Goal: Task Accomplishment & Management: Use online tool/utility

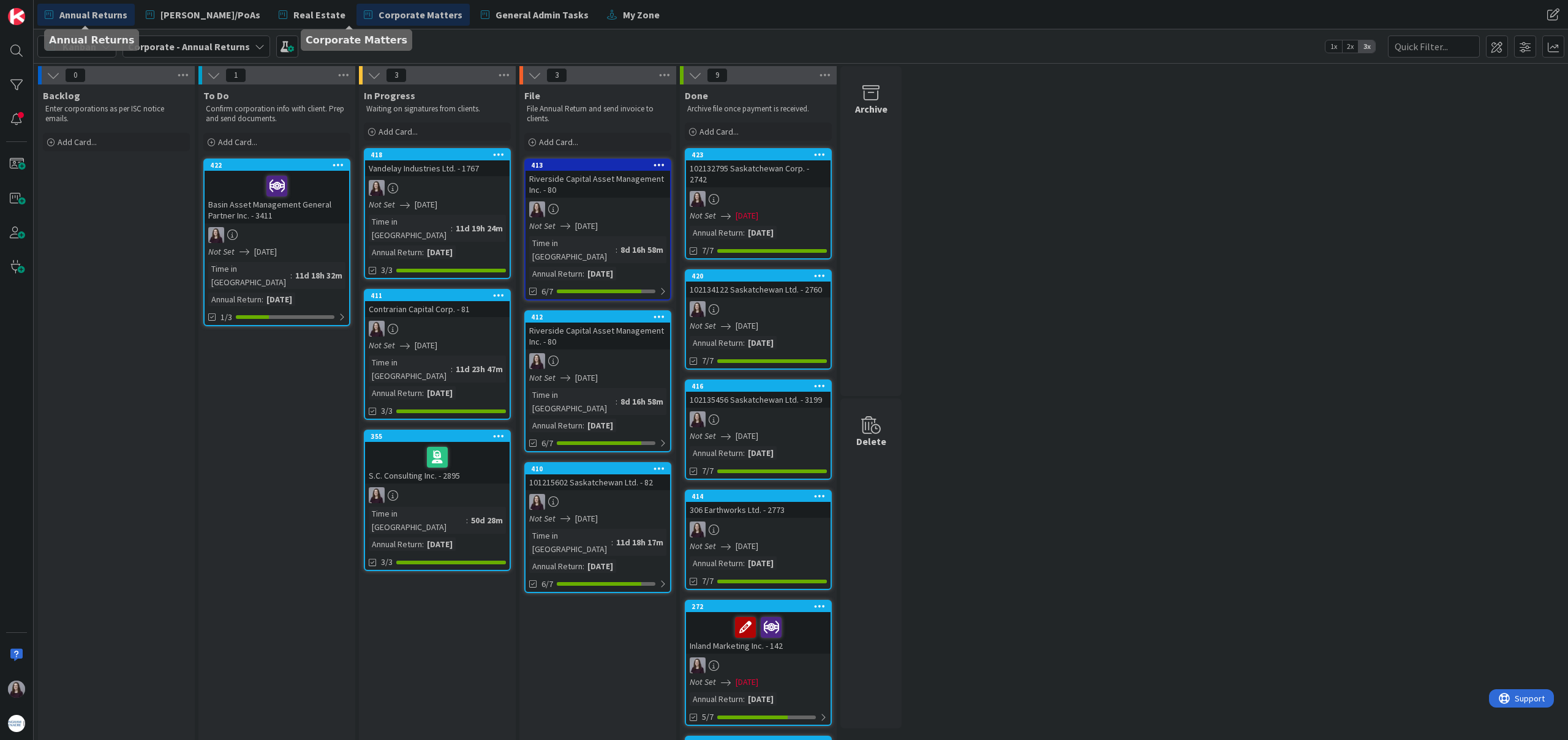
click at [379, 19] on span "Corporate Matters" at bounding box center [421, 15] width 84 height 15
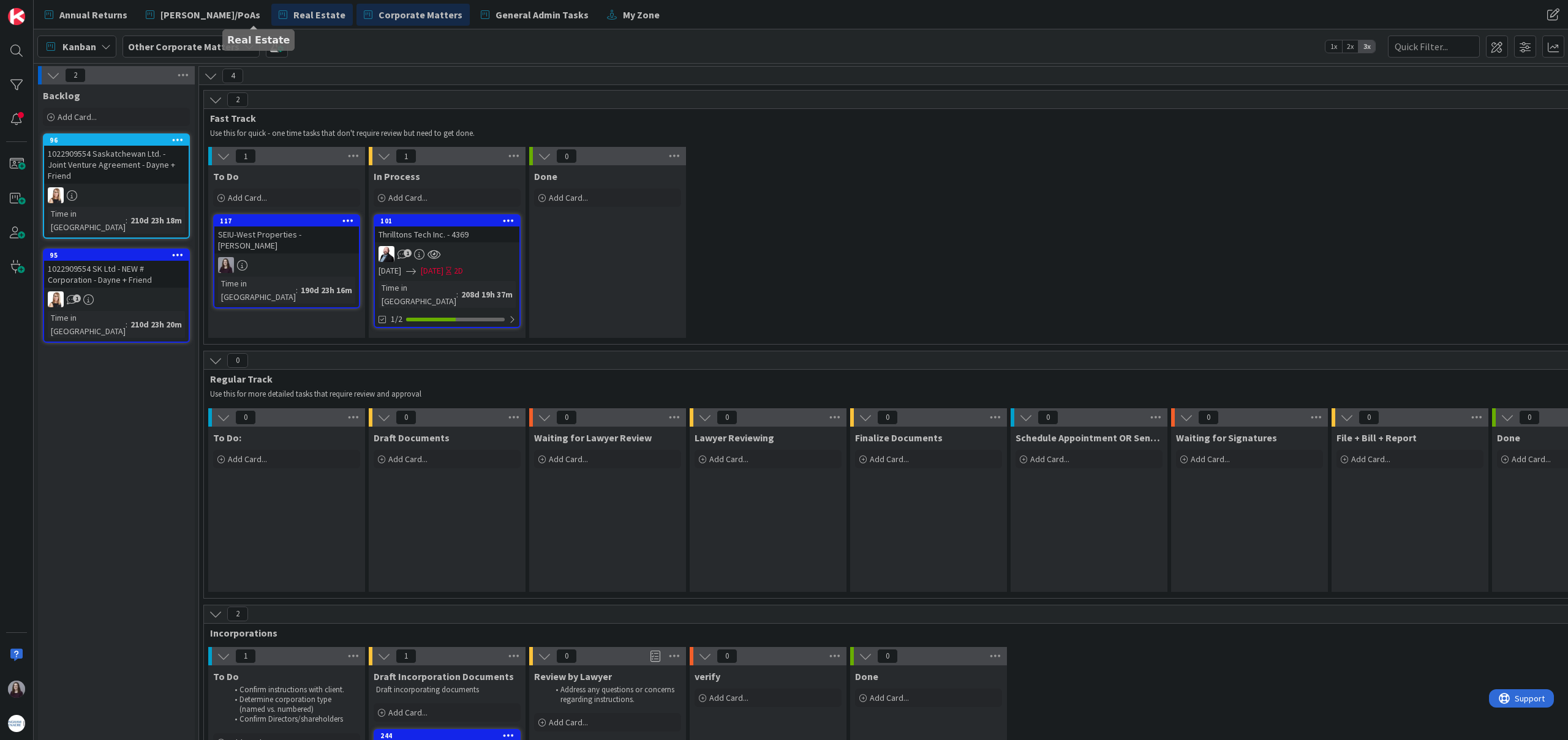
click at [293, 20] on span "Real Estate" at bounding box center [319, 15] width 52 height 15
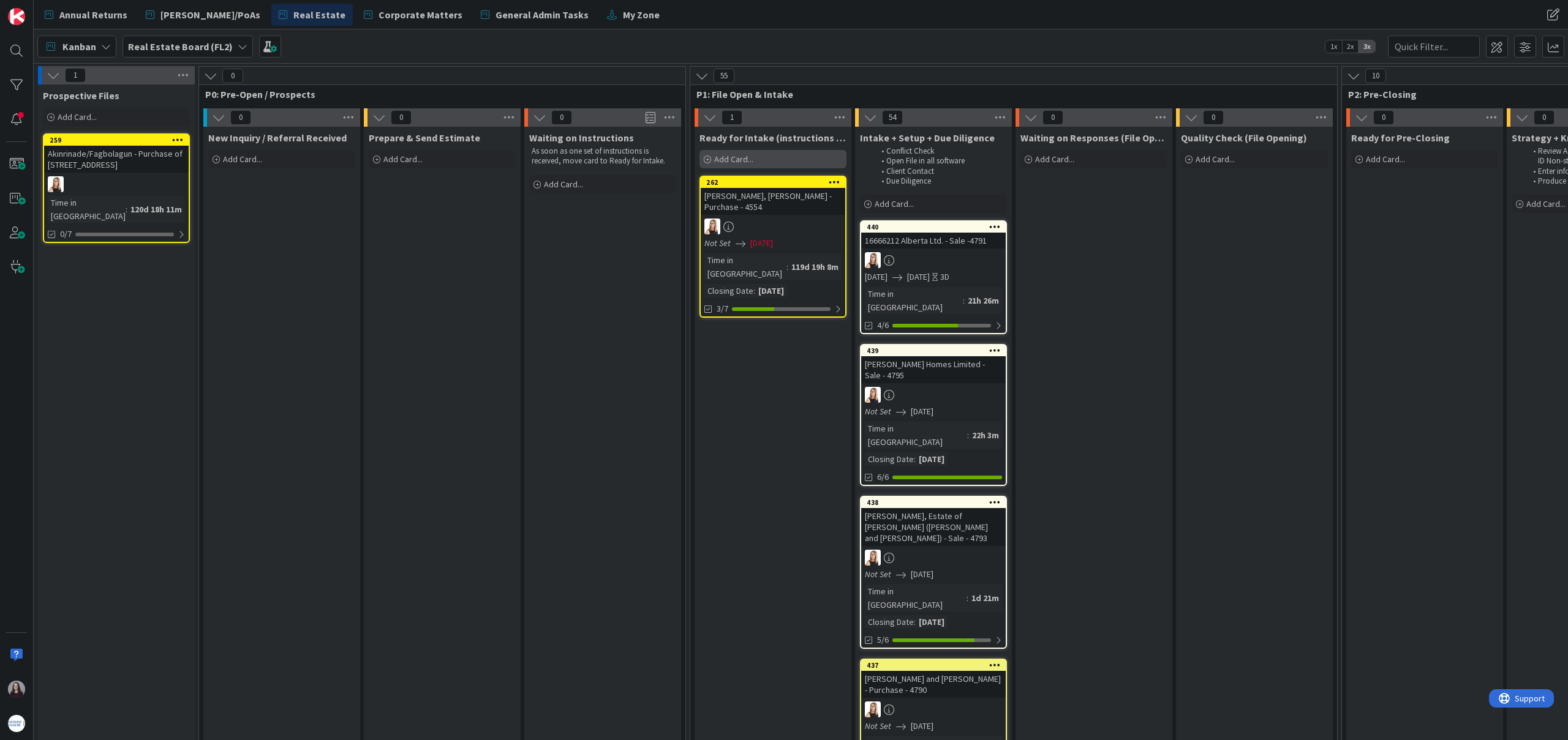
click at [791, 155] on div "Add Card..." at bounding box center [773, 159] width 147 height 19
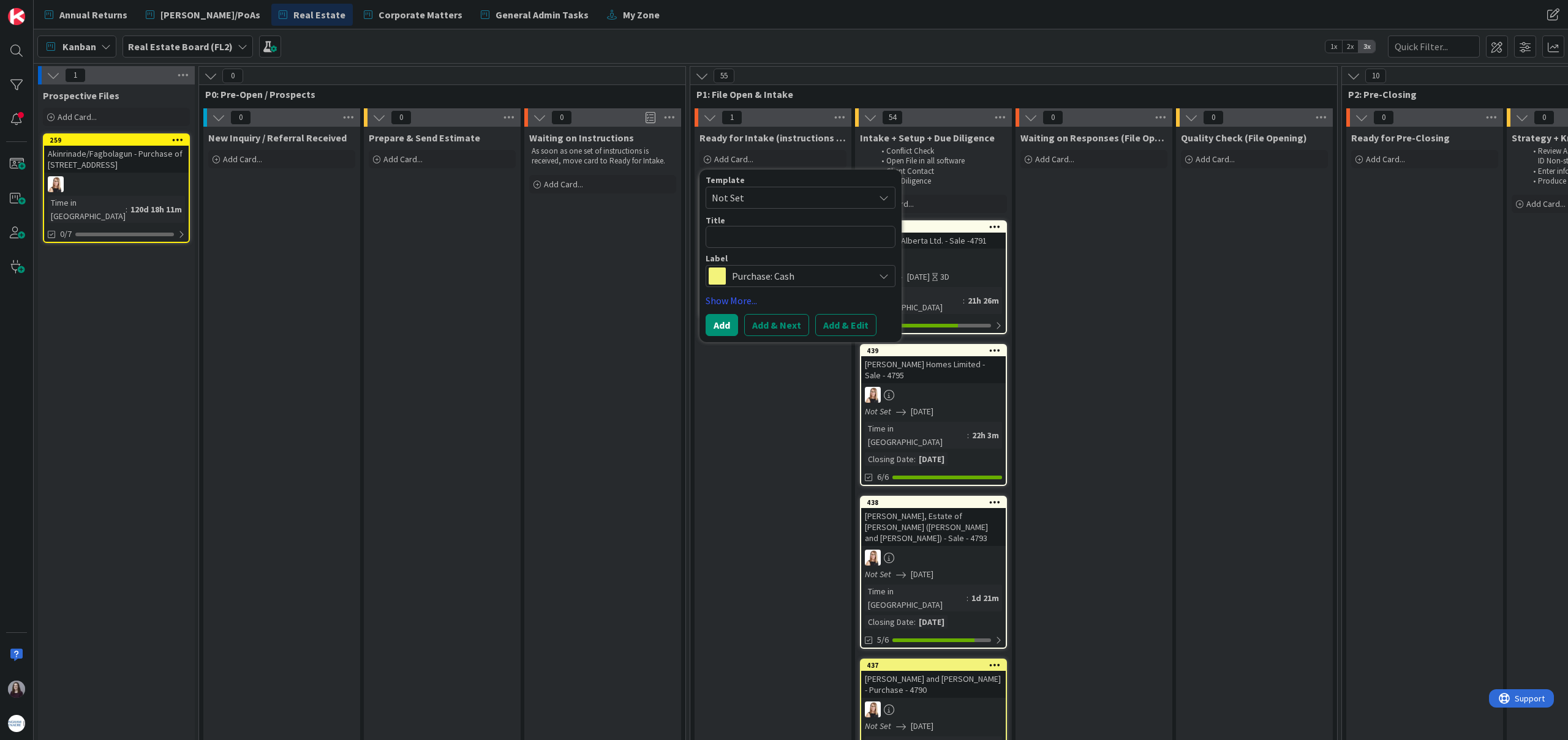
click at [768, 204] on span "Not Set" at bounding box center [788, 197] width 153 height 16
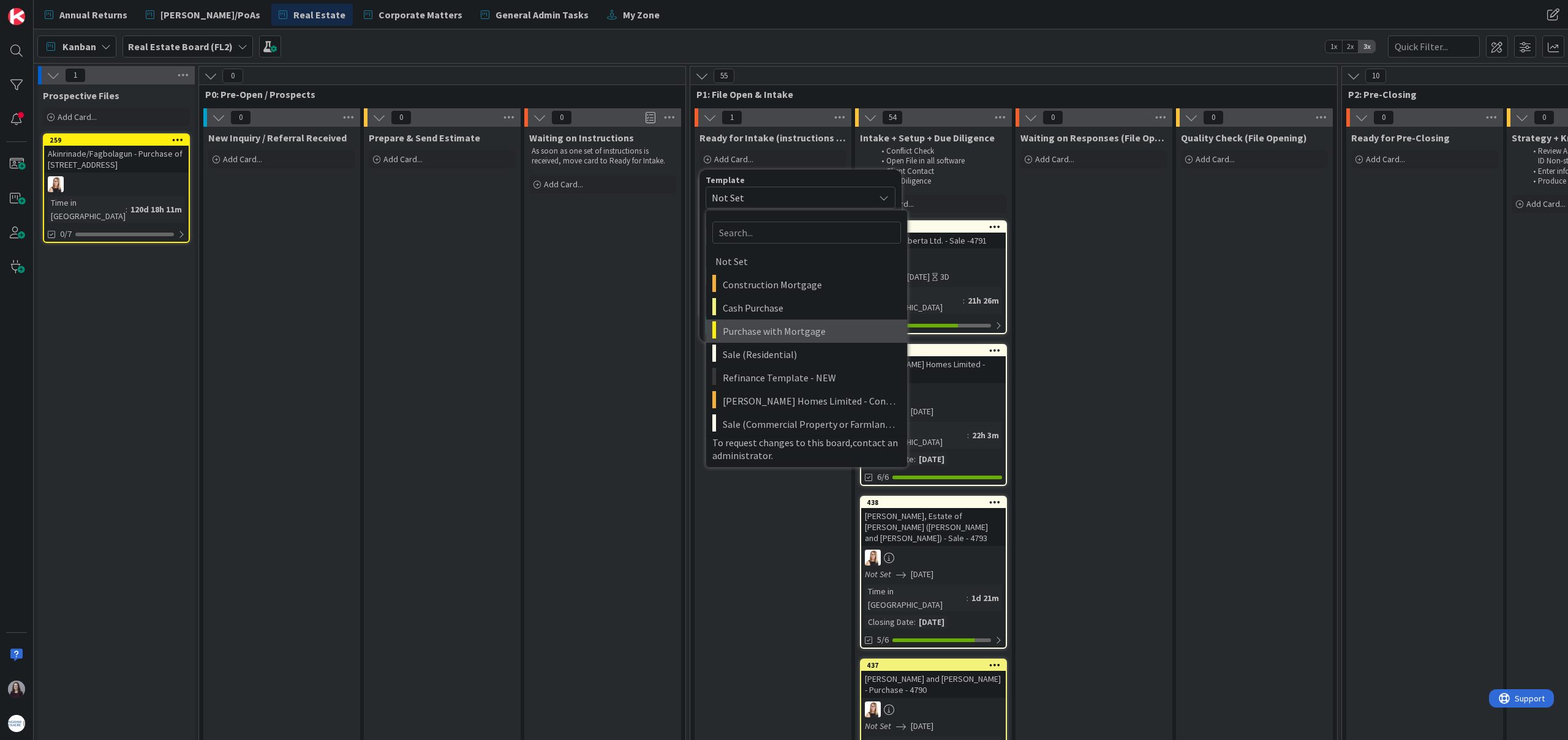
click at [787, 335] on span "Purchase with Mortgage" at bounding box center [810, 331] width 175 height 16
type textarea "x"
type textarea "Purchase with Mortgage"
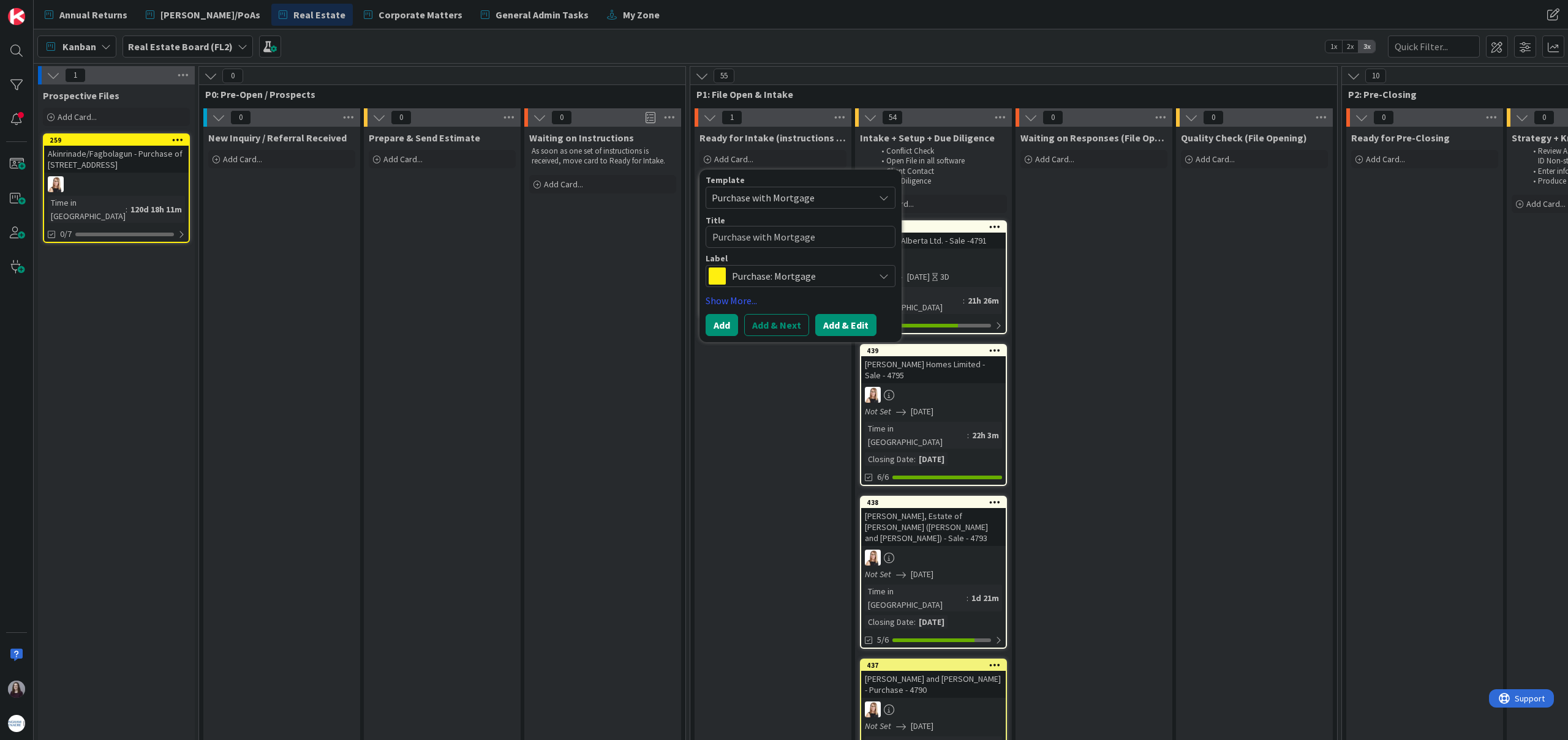
click at [845, 325] on button "Add & Edit" at bounding box center [845, 325] width 61 height 22
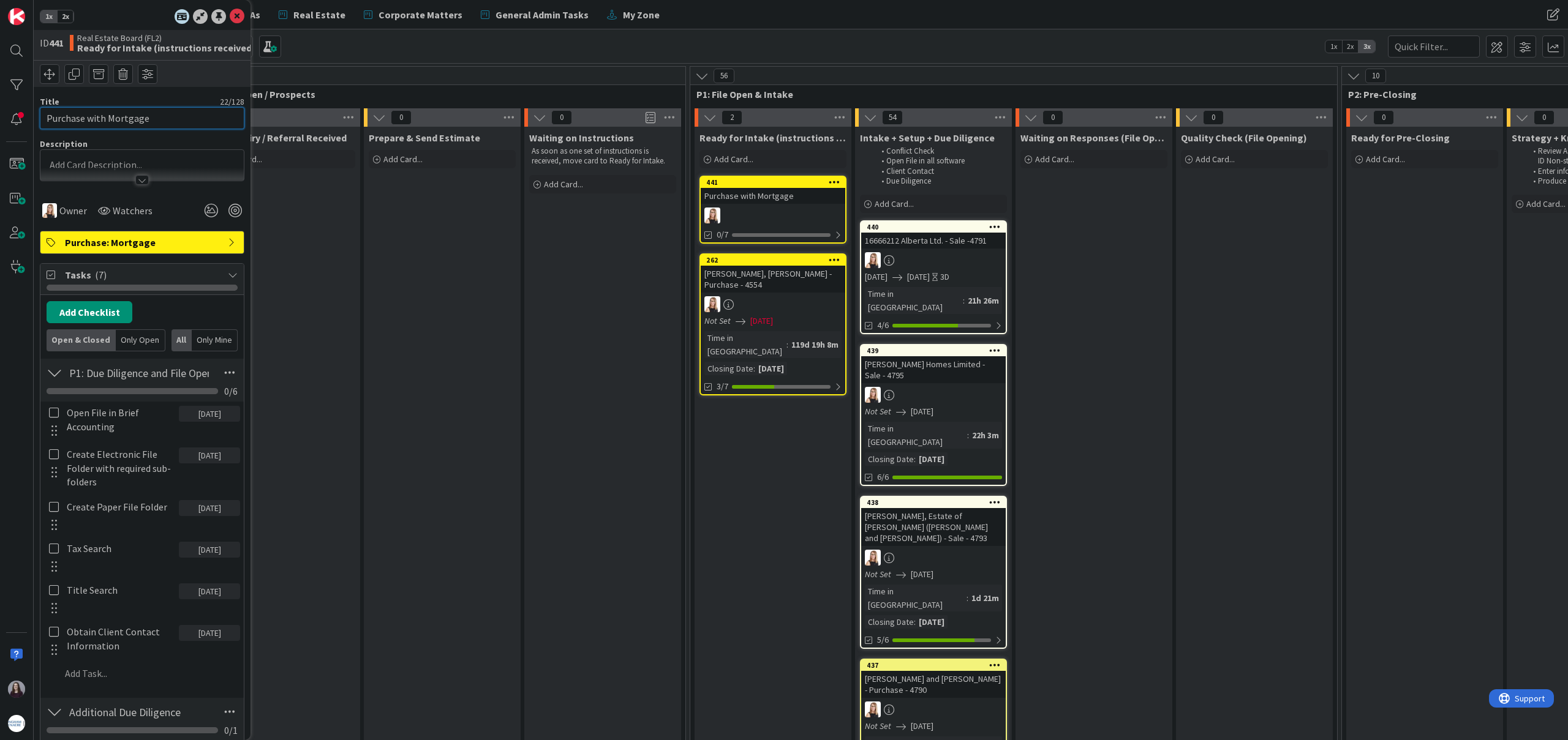
drag, startPoint x: 164, startPoint y: 119, endPoint x: 0, endPoint y: 116, distance: 164.0
click at [0, 116] on div "1x 2x ID 441 Real Estate Board (FL2) Ready for Intake (instructions received) T…" at bounding box center [17, 370] width 34 height 740
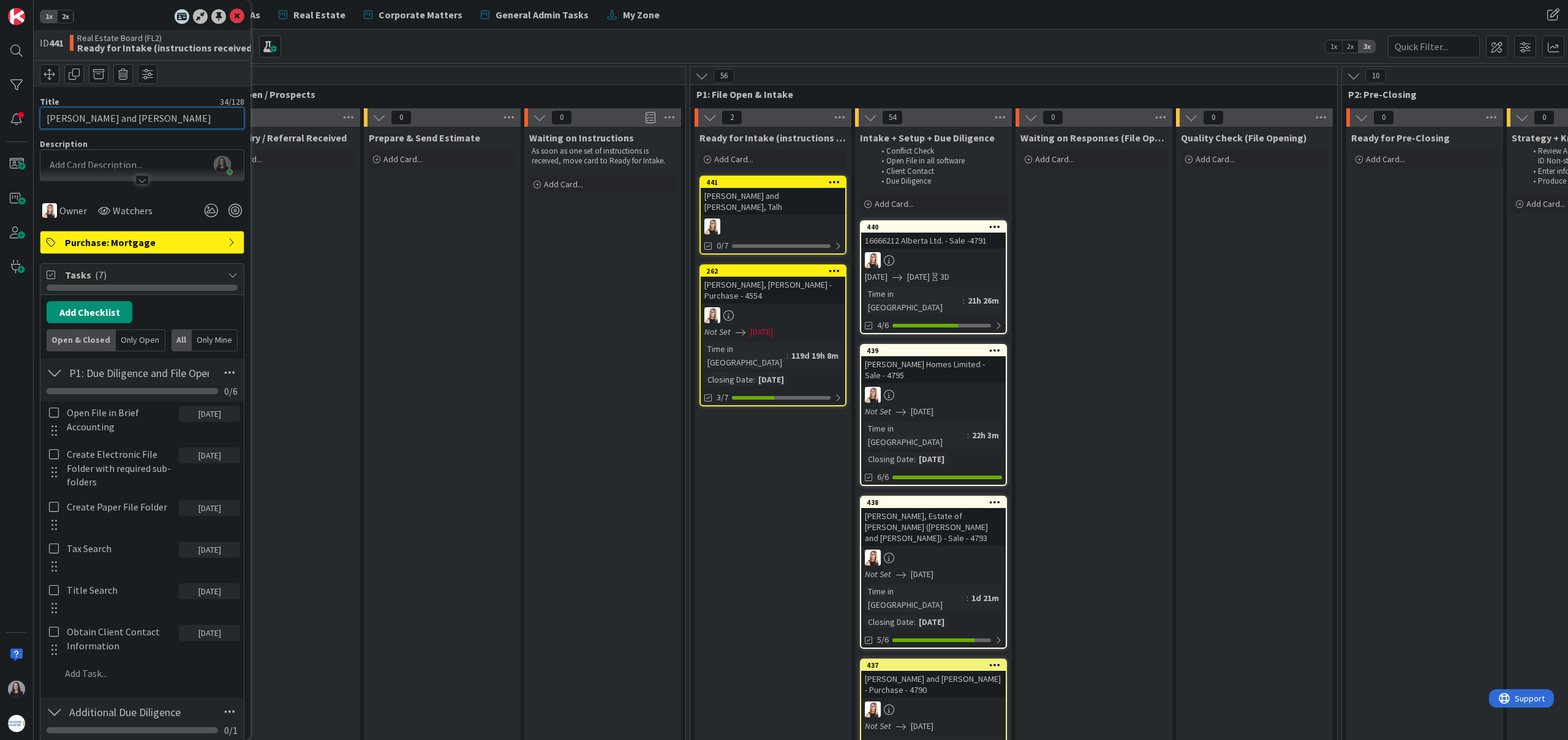
type input "[PERSON_NAME] and [PERSON_NAME]"
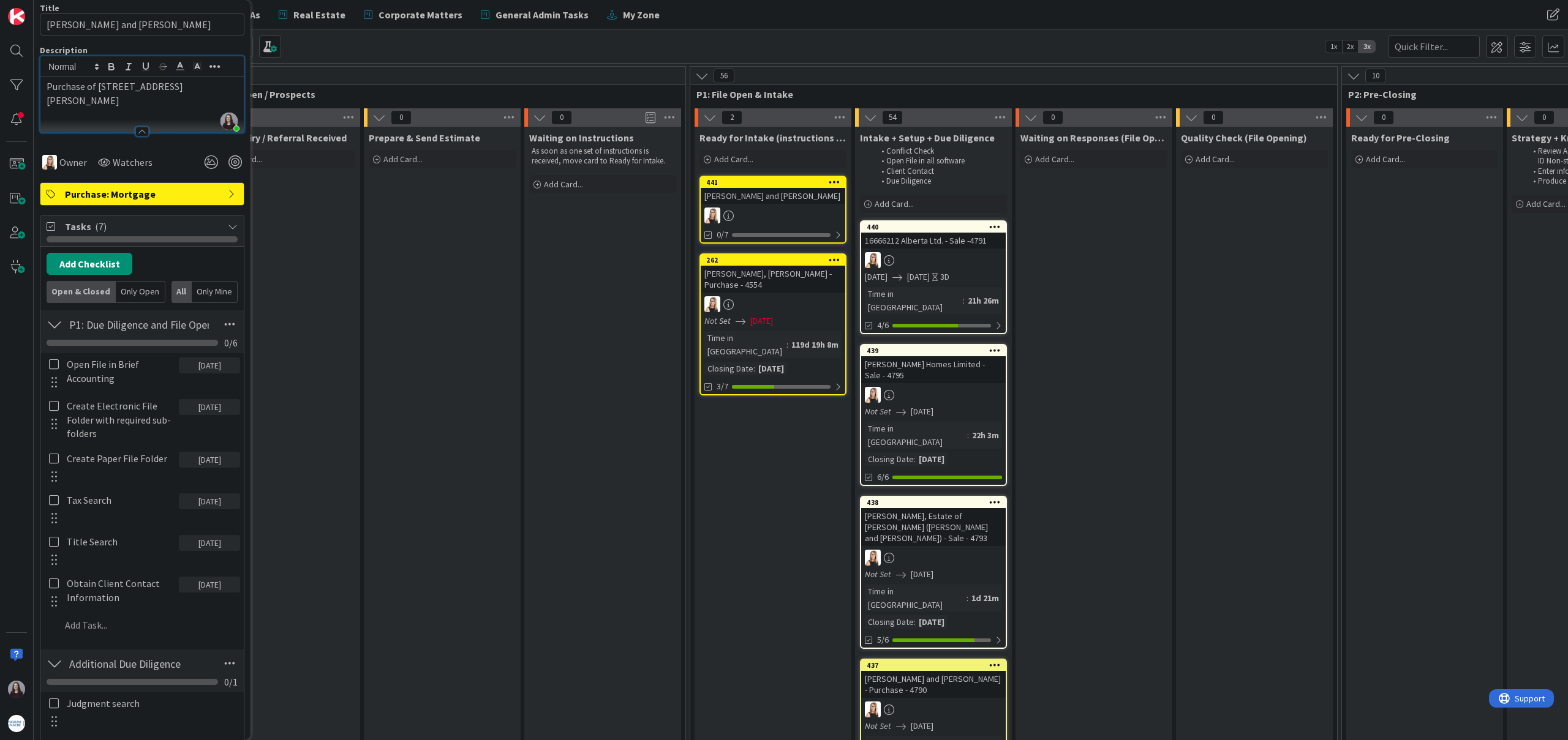
scroll to position [110, 0]
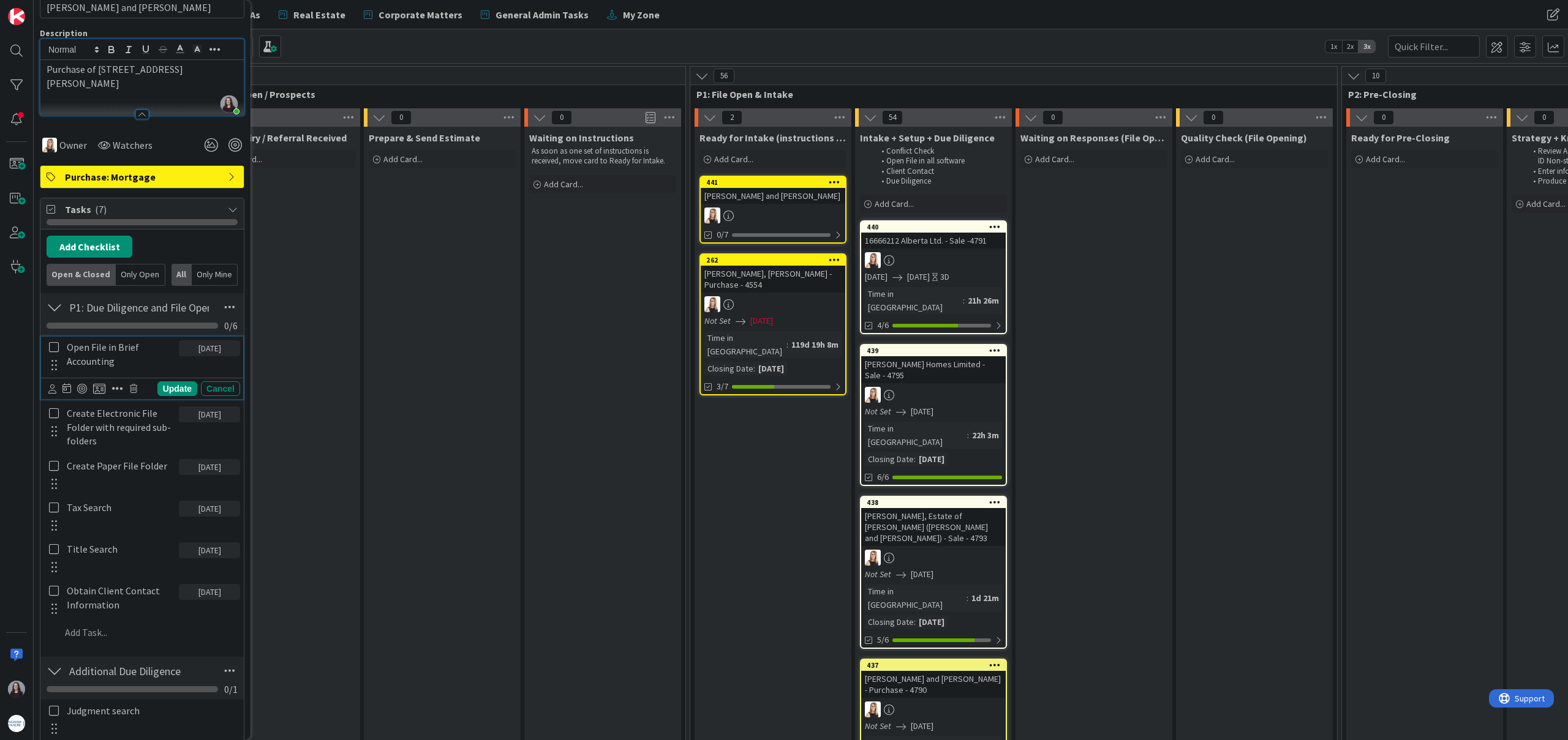
click at [50, 344] on icon at bounding box center [54, 347] width 10 height 11
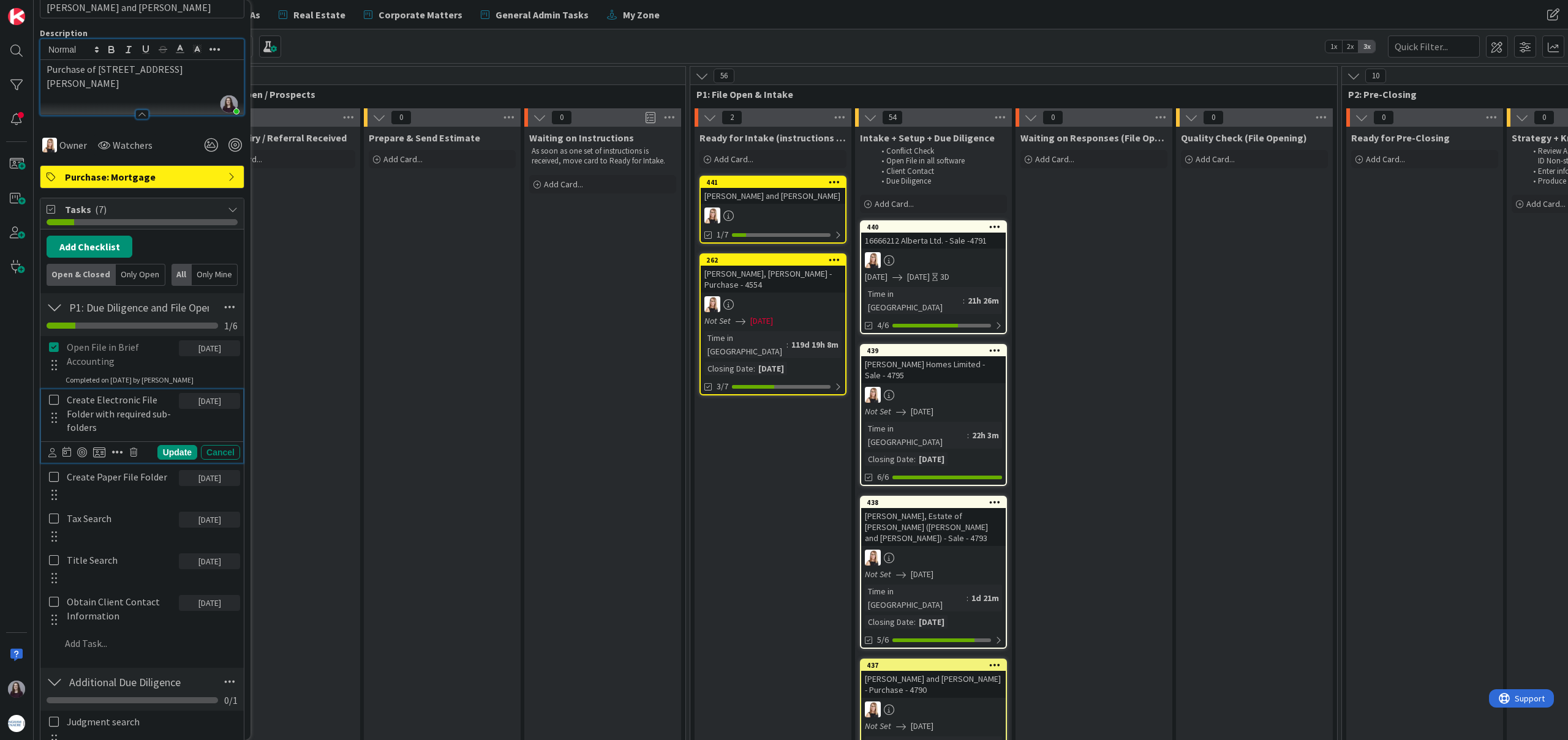
click at [53, 402] on icon at bounding box center [54, 400] width 10 height 11
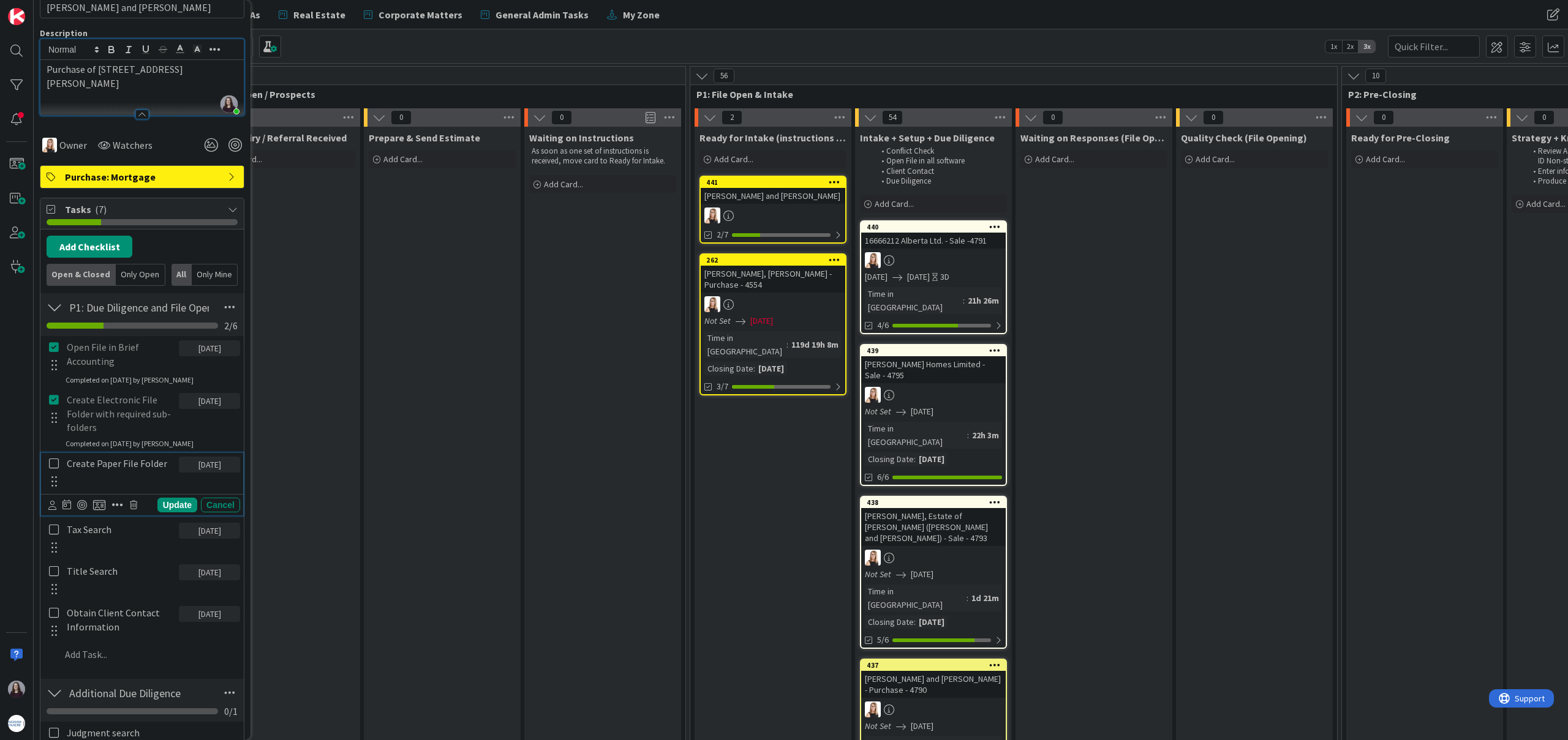
click at [52, 460] on icon at bounding box center [54, 464] width 10 height 11
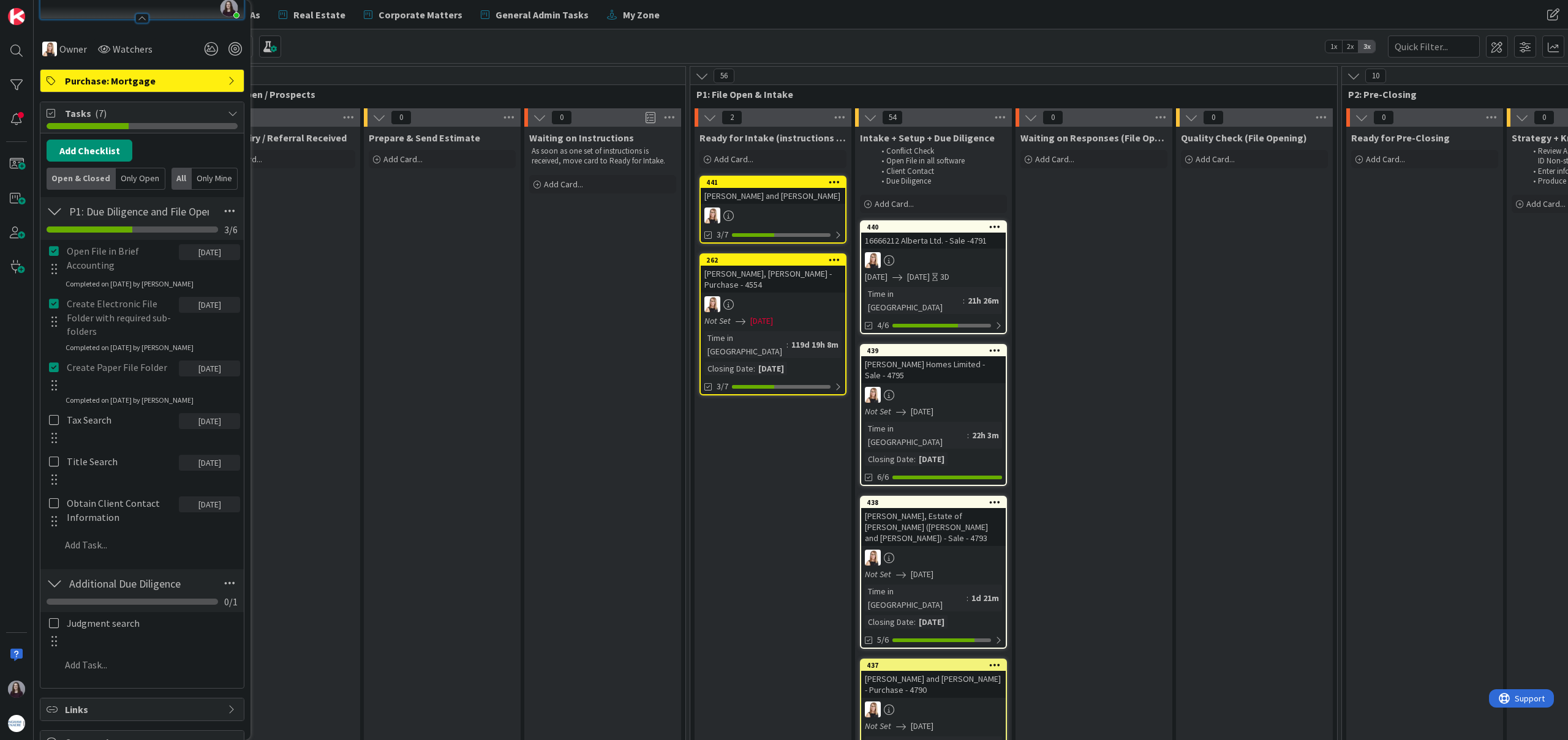
scroll to position [372, 0]
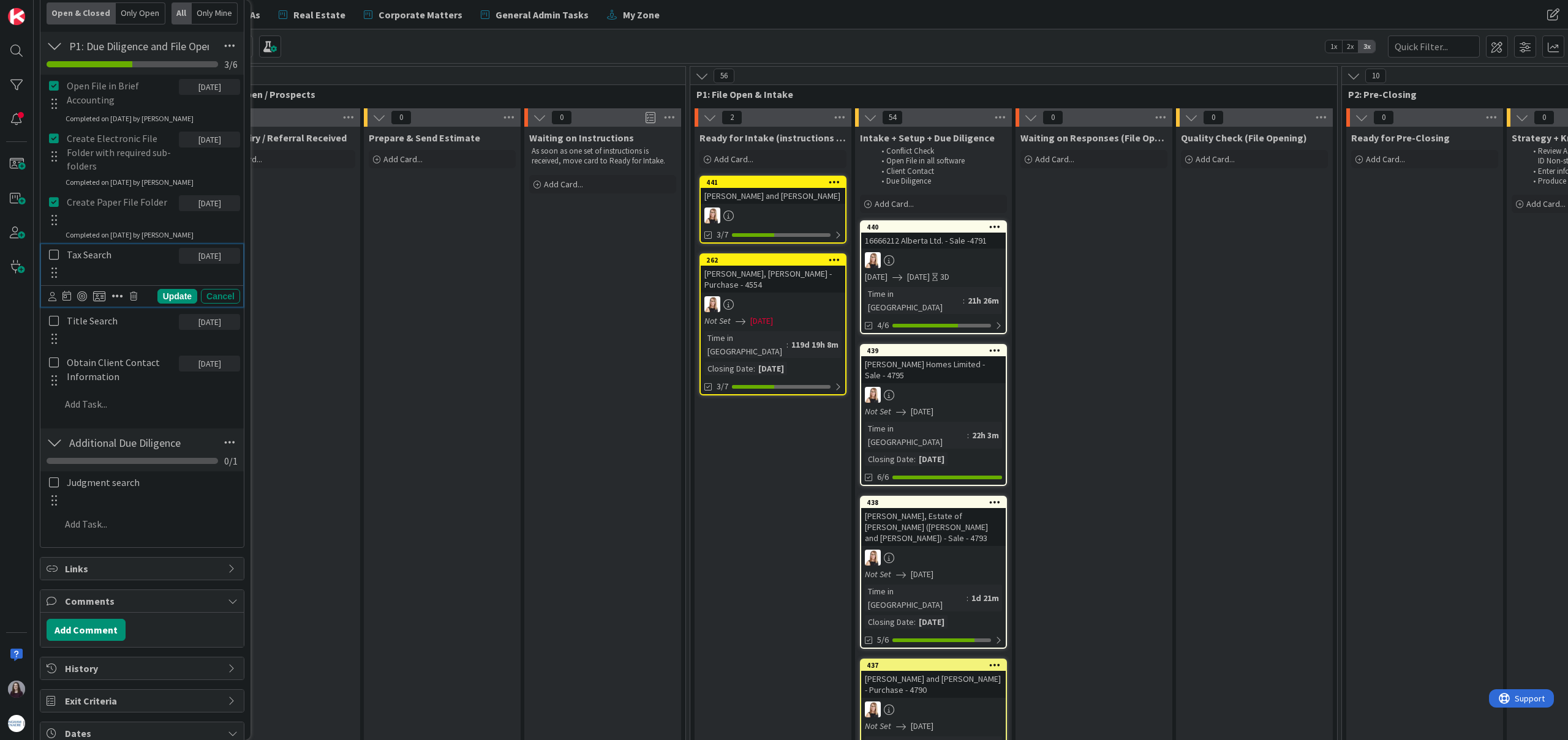
click at [49, 255] on icon at bounding box center [54, 255] width 10 height 11
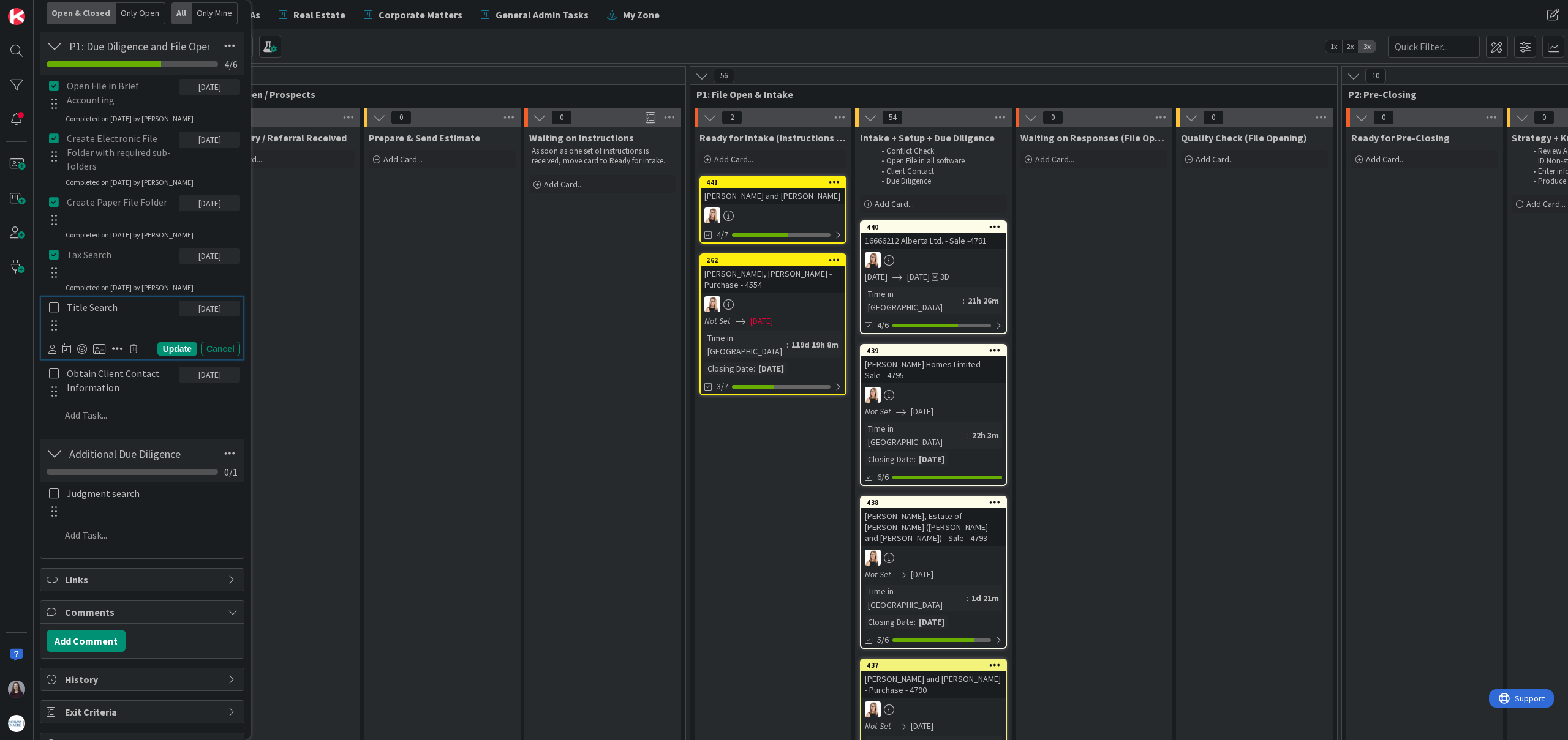
click at [53, 306] on icon at bounding box center [54, 307] width 10 height 11
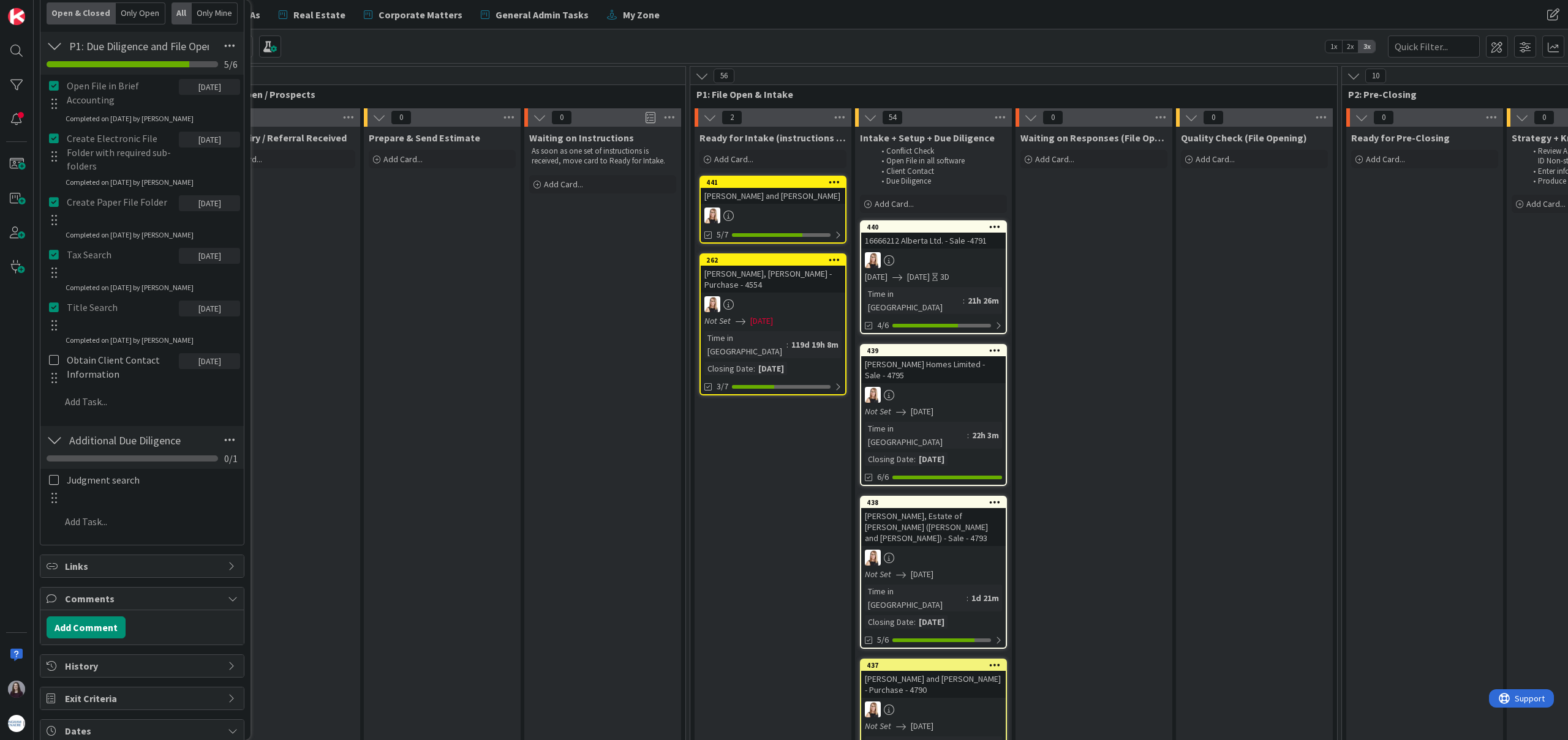
scroll to position [472, 0]
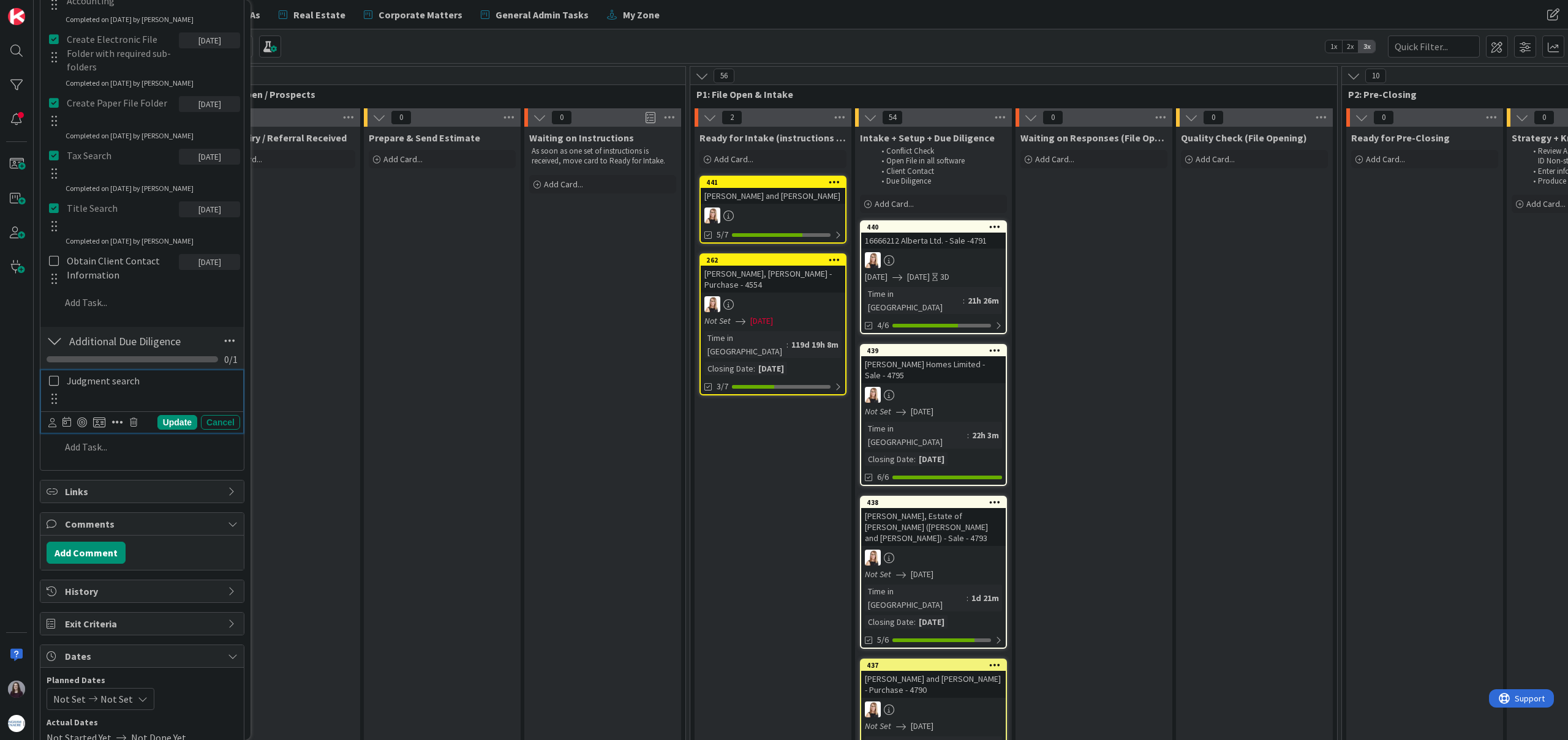
click at [49, 381] on icon at bounding box center [54, 381] width 10 height 11
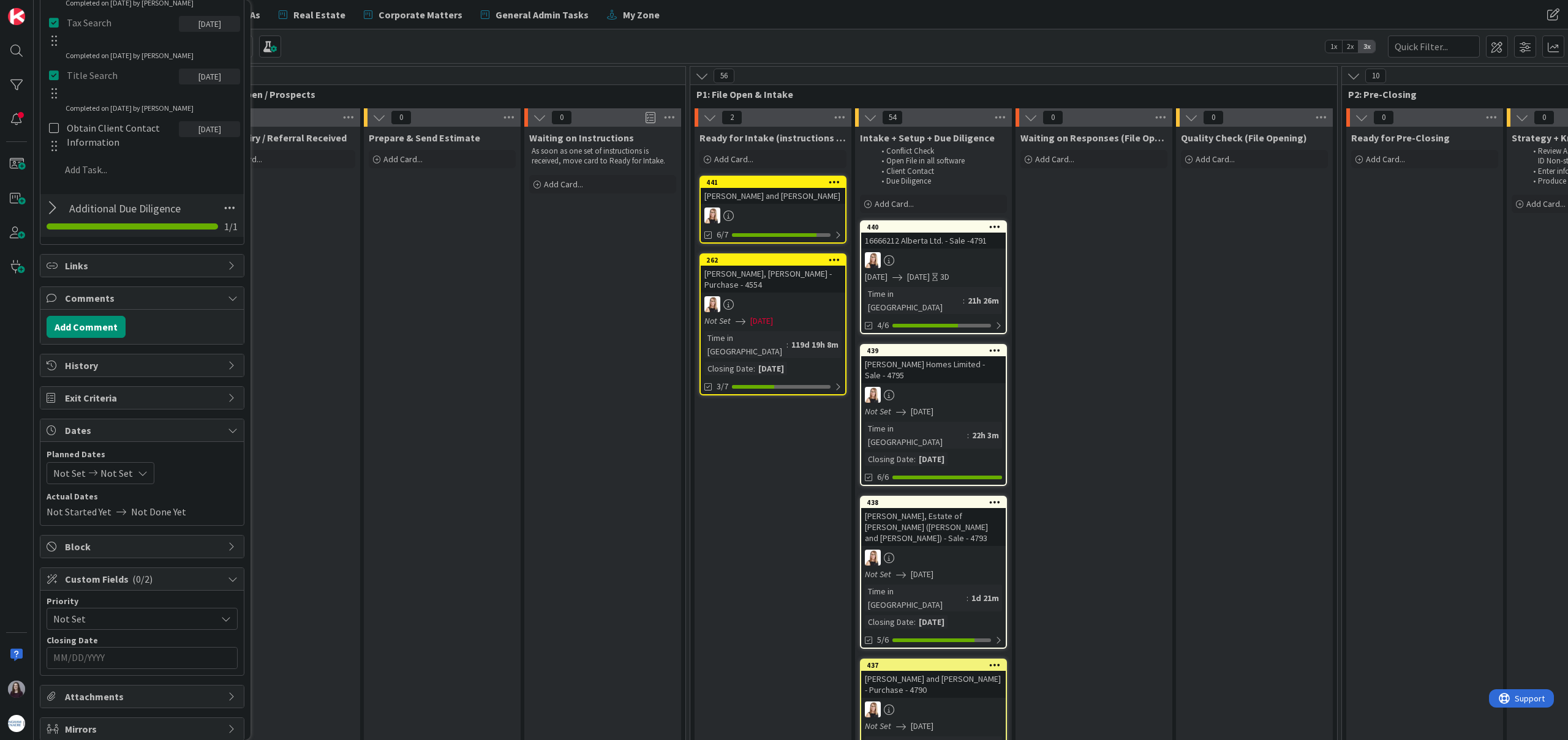
scroll to position [647, 0]
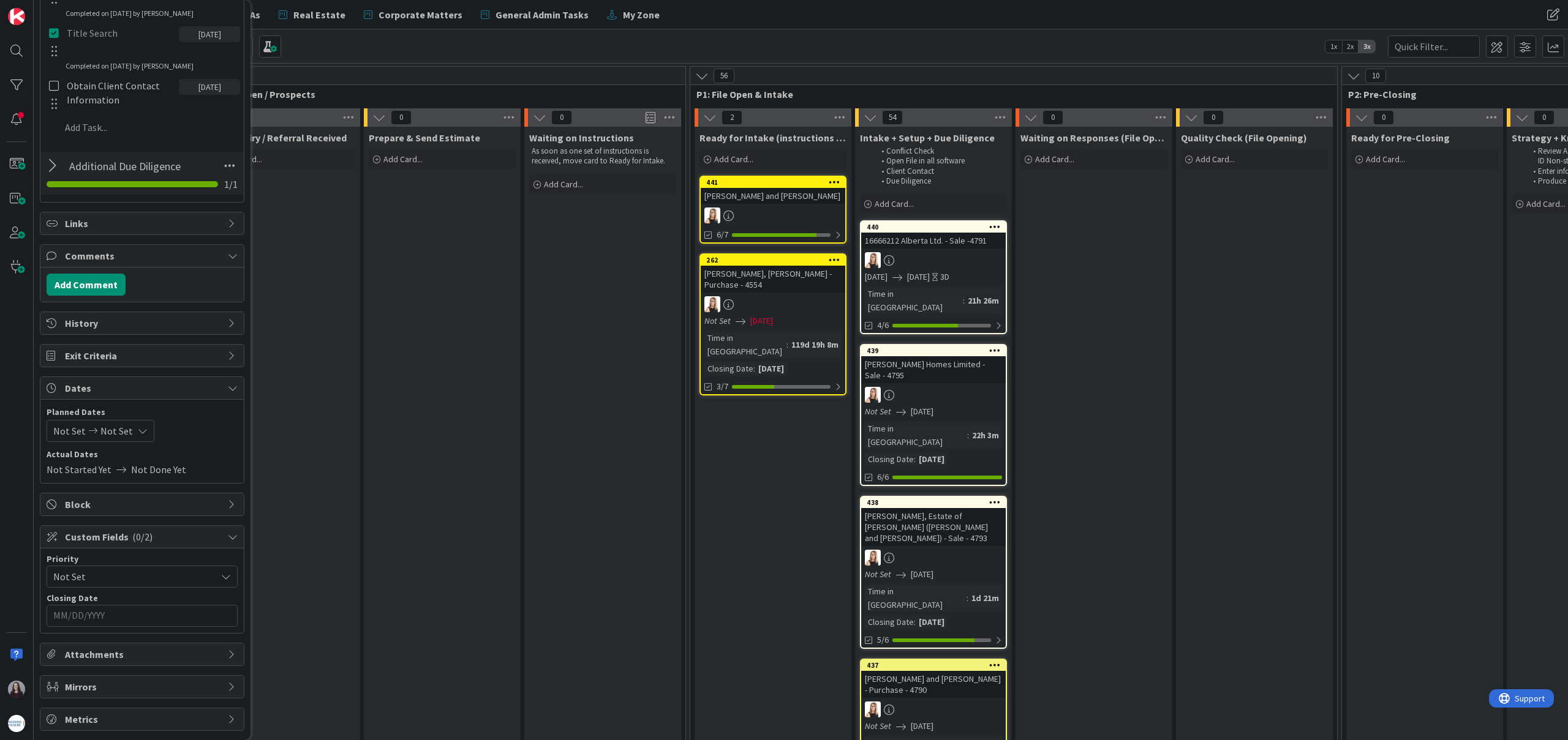
click at [138, 428] on icon at bounding box center [143, 431] width 10 height 10
click at [191, 605] on td "31" at bounding box center [192, 607] width 24 height 23
type input "[DATE]"
click at [191, 605] on td "31" at bounding box center [192, 607] width 24 height 23
type input "[DATE]"
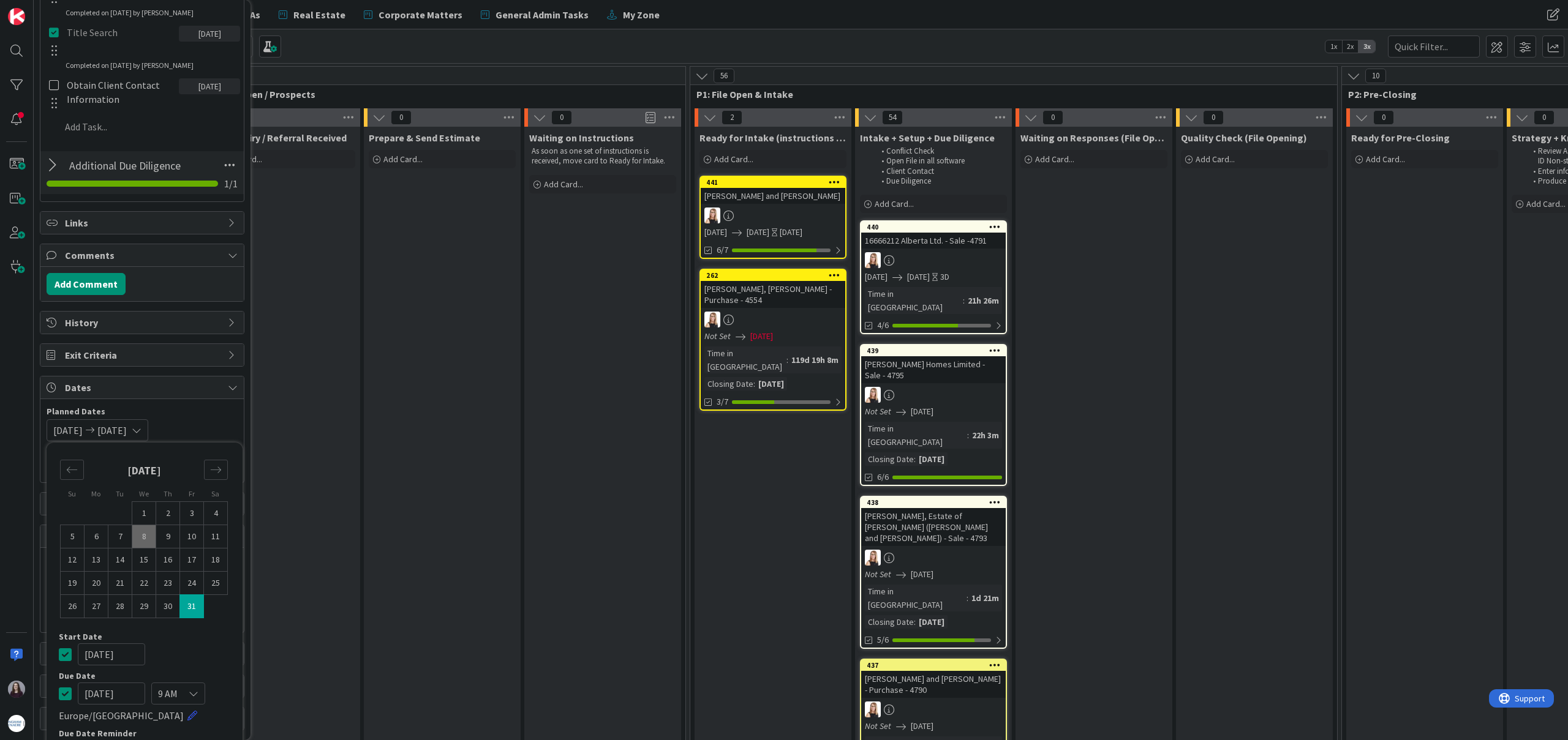
click at [62, 653] on icon at bounding box center [65, 654] width 13 height 15
click at [194, 435] on div "Not Set [DATE] Su Mo Tu We Th Fr Sa [DATE] 1 2 3 4 5 6 7 8 9 10 11 12 13 14 15 …" at bounding box center [141, 430] width 191 height 22
click at [169, 614] on input "MM/DD/YYYY" at bounding box center [142, 616] width 178 height 21
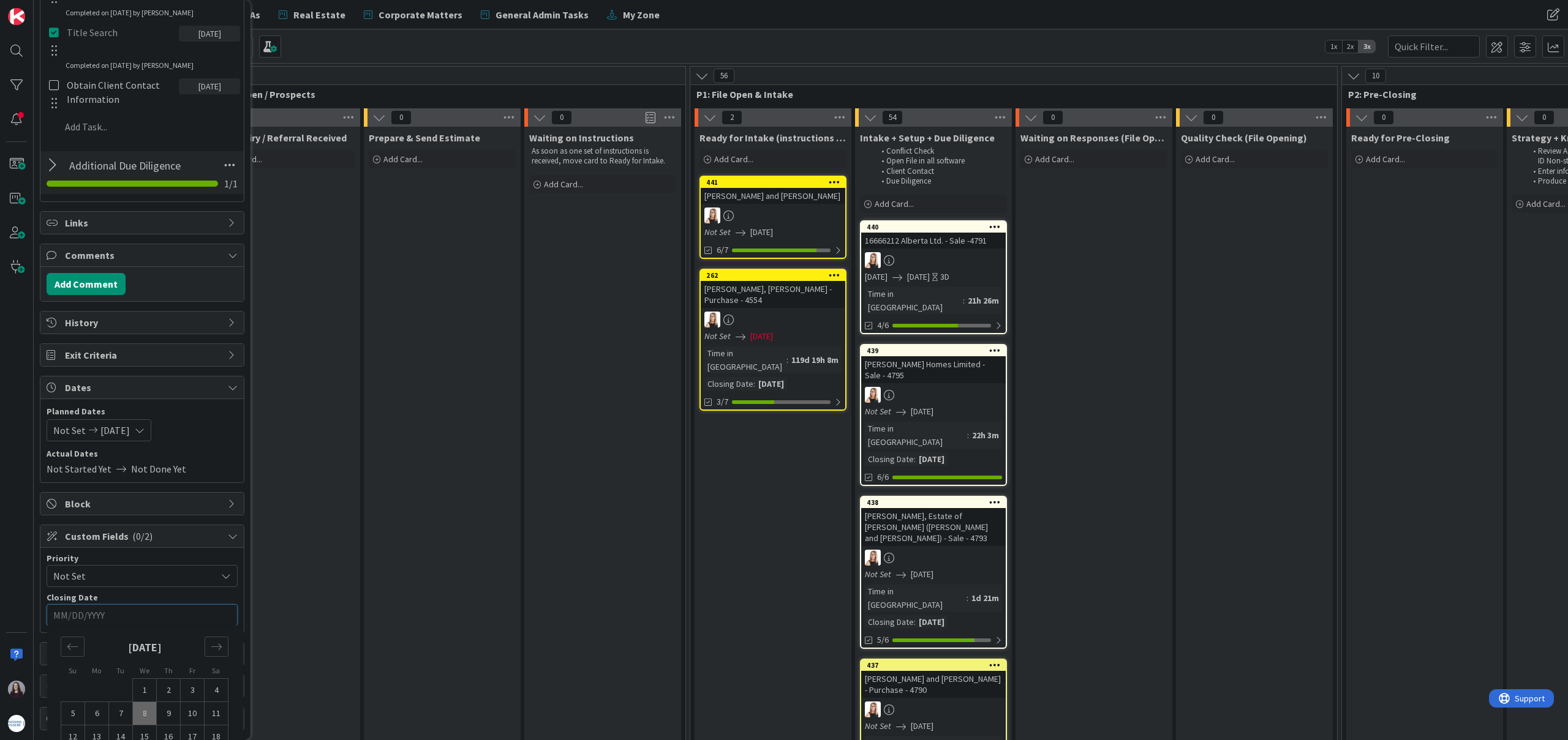
scroll to position [717, 0]
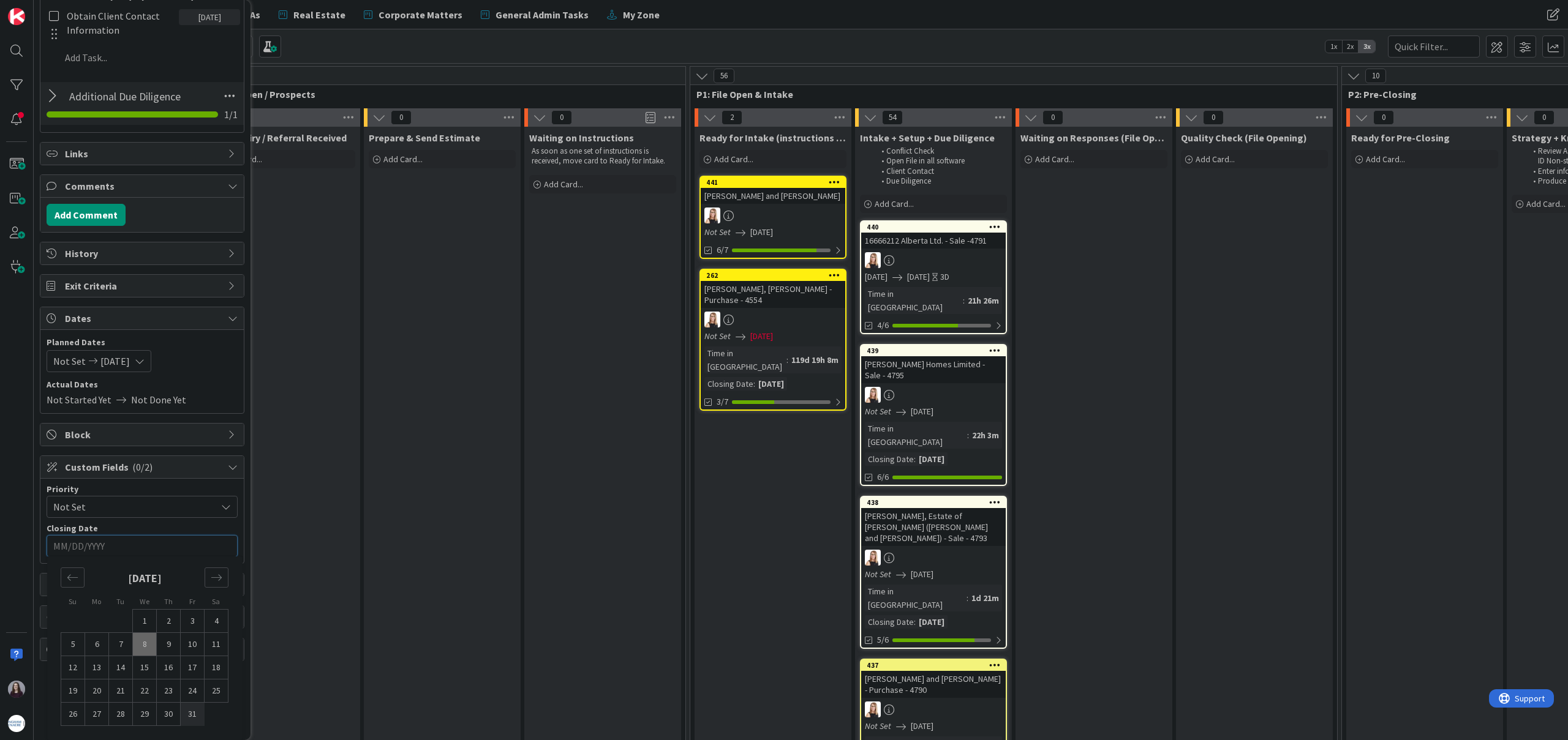
click at [198, 714] on td "31" at bounding box center [193, 714] width 24 height 23
type input "[DATE]"
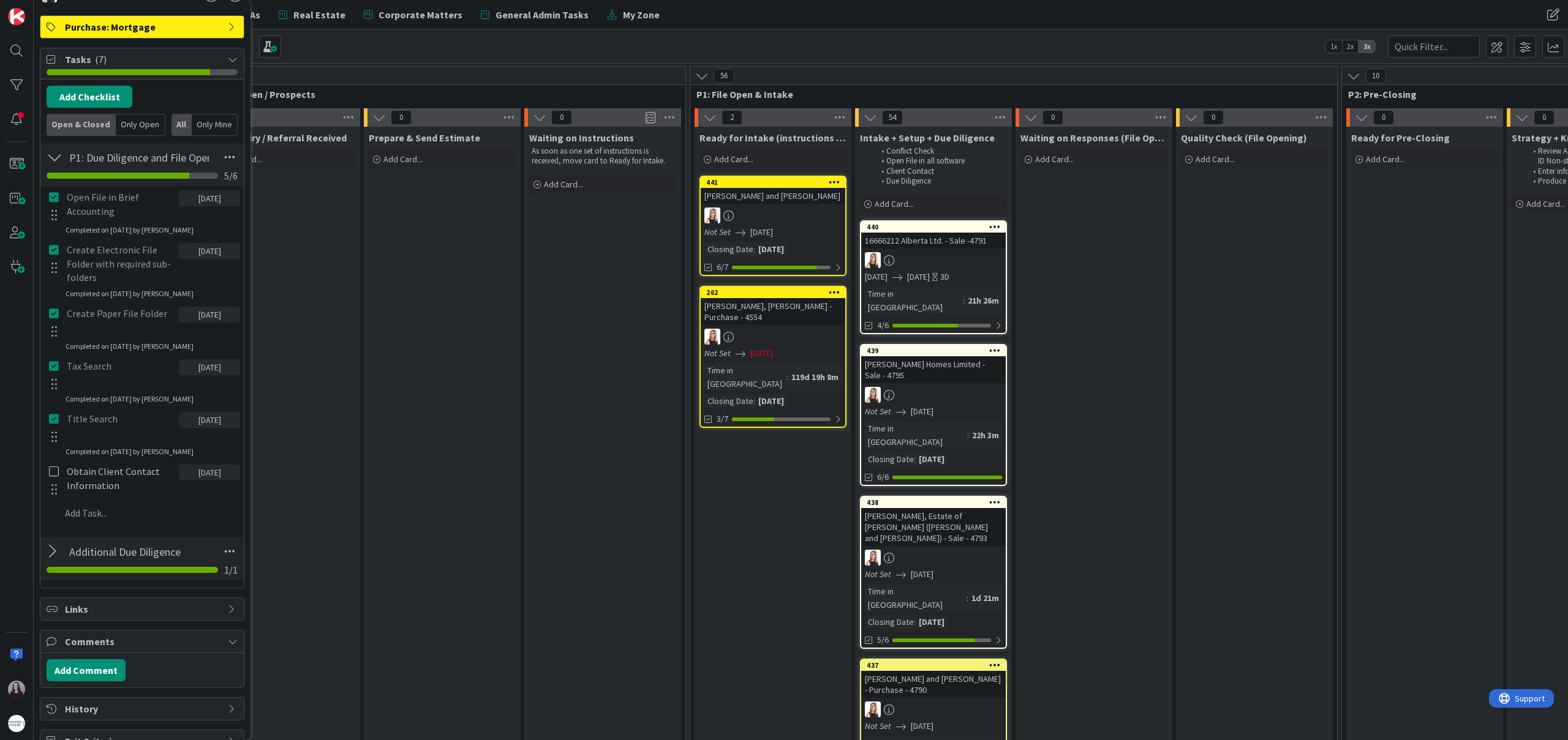
scroll to position [0, 0]
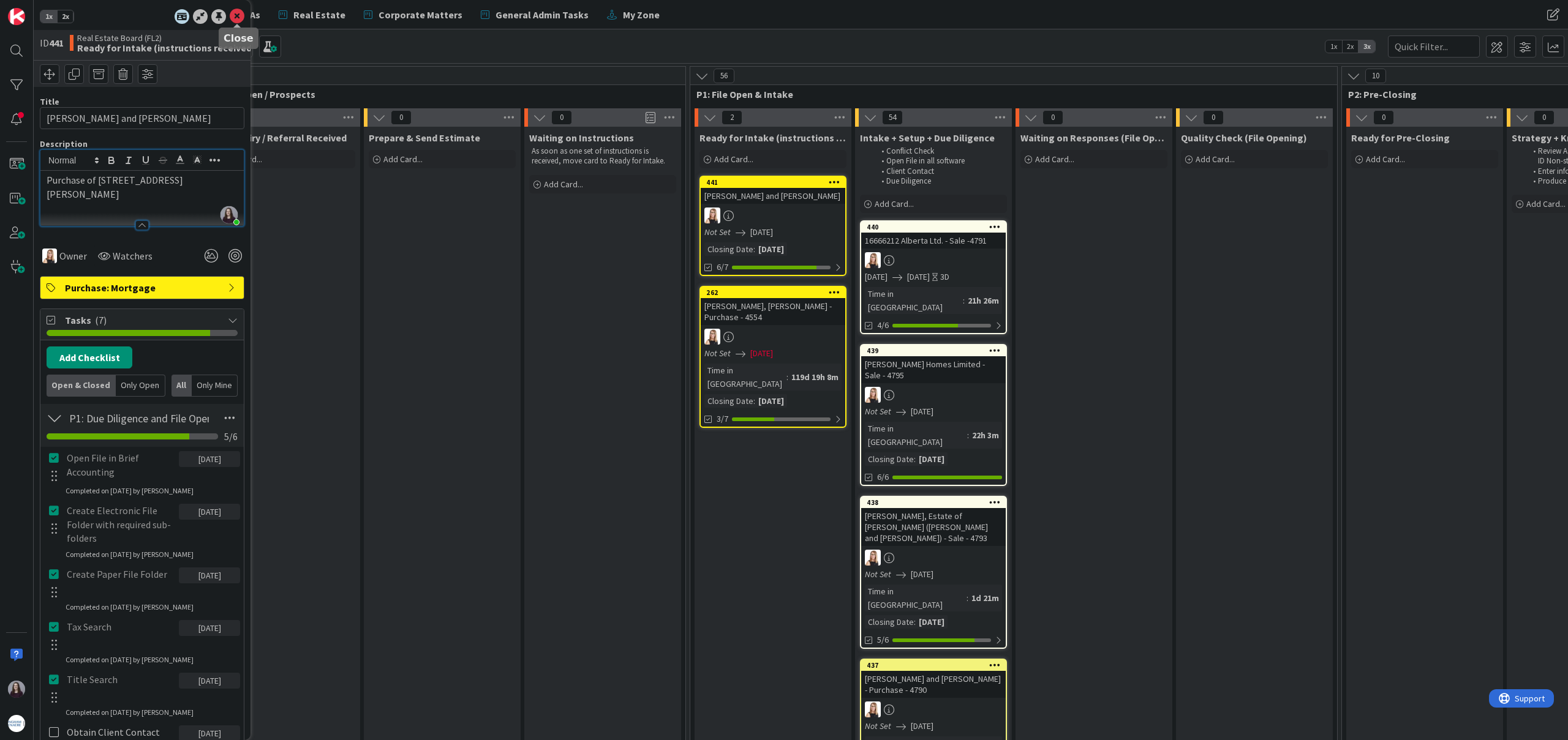
click at [235, 14] on icon at bounding box center [237, 17] width 15 height 15
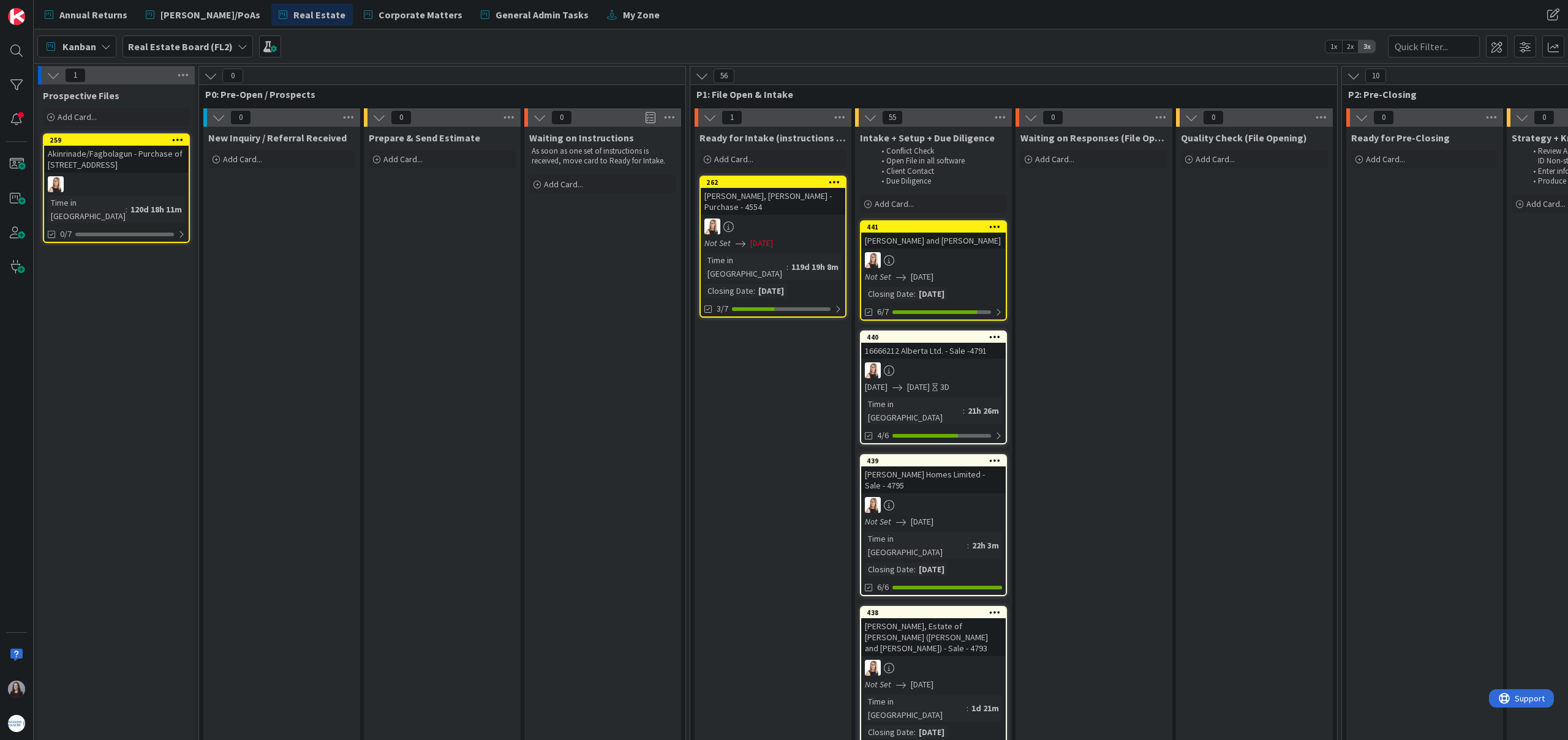
drag, startPoint x: 762, startPoint y: 180, endPoint x: 576, endPoint y: 1, distance: 258.1
click at [968, 228] on div "441" at bounding box center [936, 227] width 139 height 9
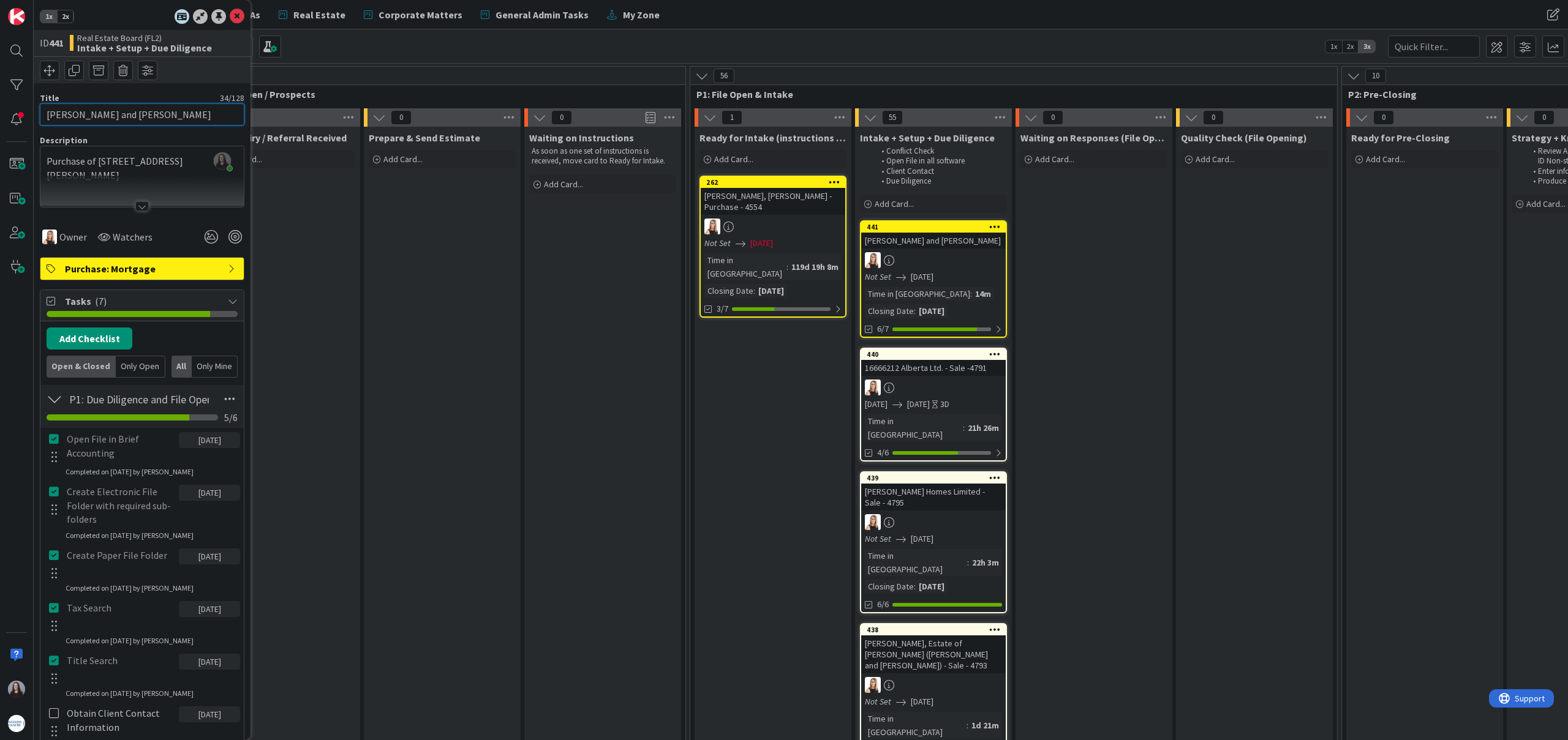
click at [214, 109] on input "[PERSON_NAME] and [PERSON_NAME]" at bounding box center [141, 115] width 204 height 22
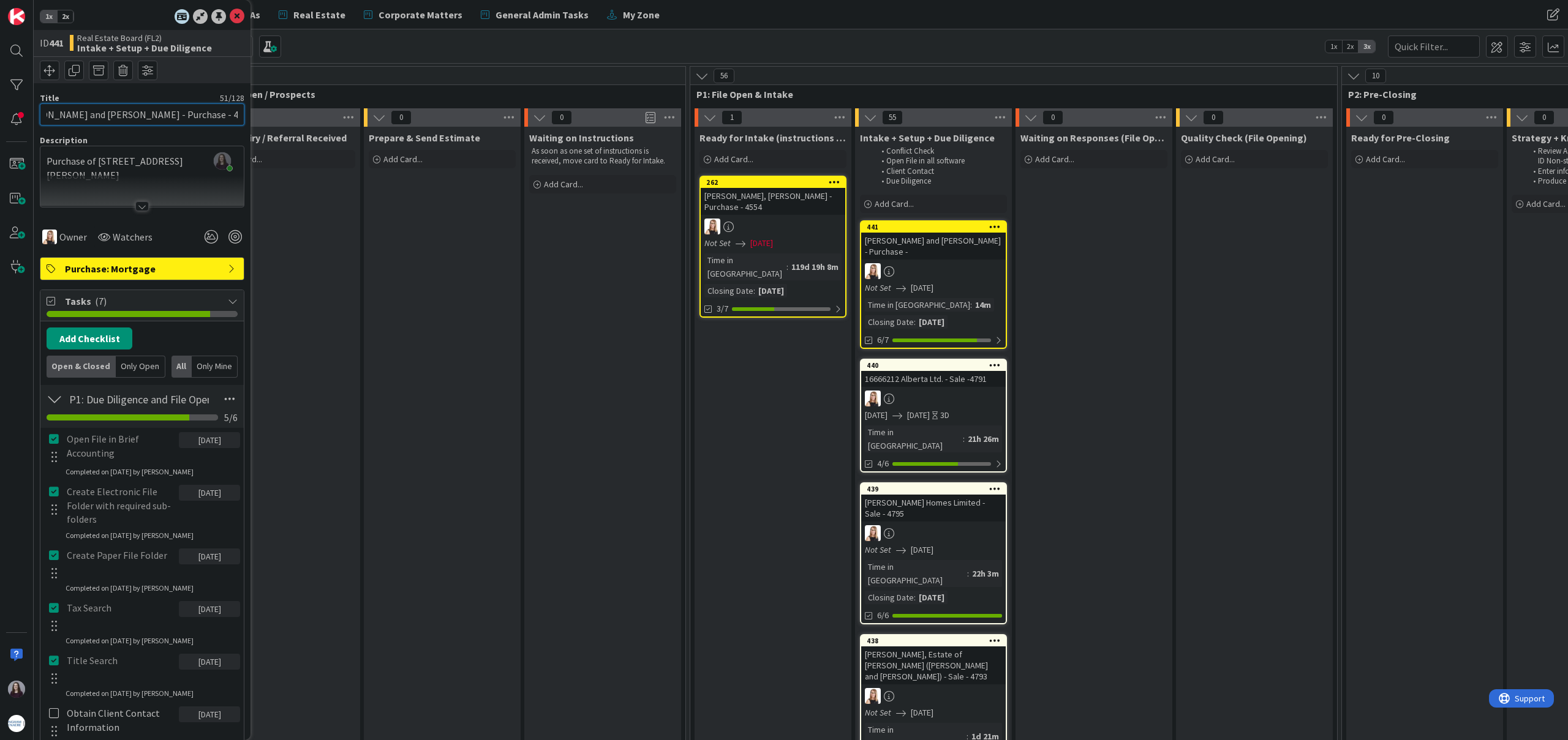
scroll to position [0, 36]
type input "[PERSON_NAME] and [PERSON_NAME] - Purchase - 4797"
click at [232, 18] on icon at bounding box center [237, 17] width 15 height 15
